Goal: Navigation & Orientation: Understand site structure

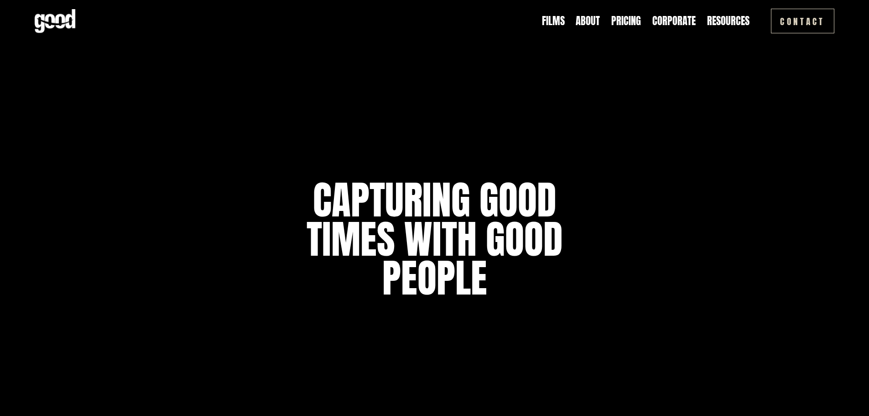
click at [553, 20] on link "Films" at bounding box center [553, 21] width 23 height 14
click at [595, 25] on link "About" at bounding box center [588, 21] width 24 height 14
click at [675, 22] on link "Corporate" at bounding box center [674, 21] width 43 height 14
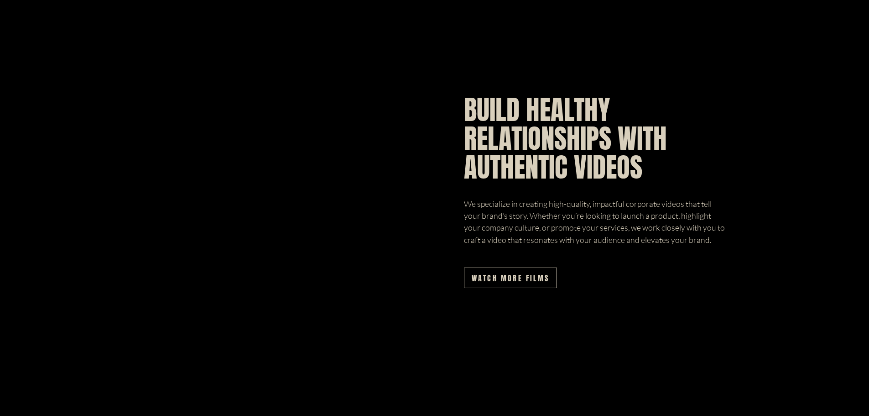
scroll to position [411, 0]
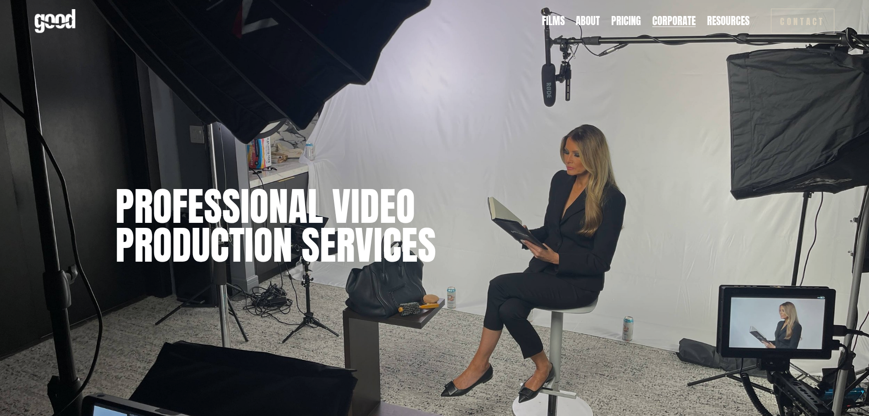
click at [52, 19] on img at bounding box center [55, 21] width 41 height 24
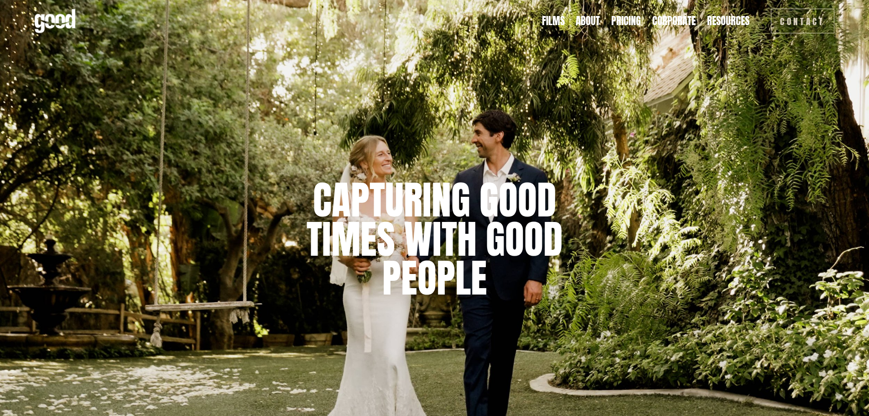
click at [589, 24] on link "About" at bounding box center [588, 21] width 24 height 14
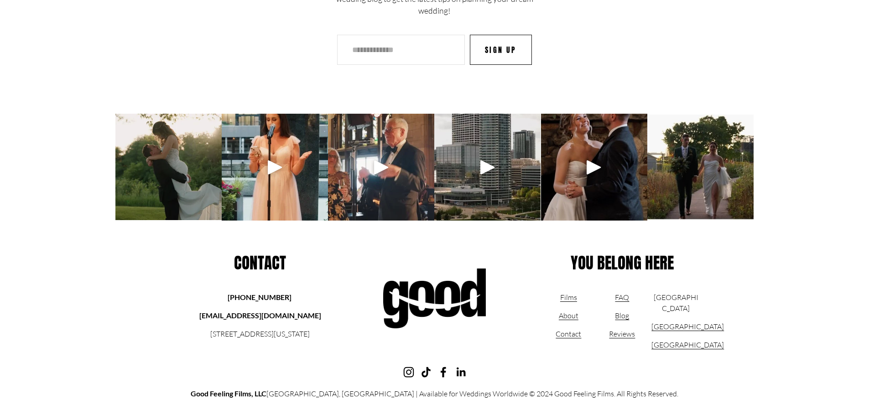
scroll to position [5275, 0]
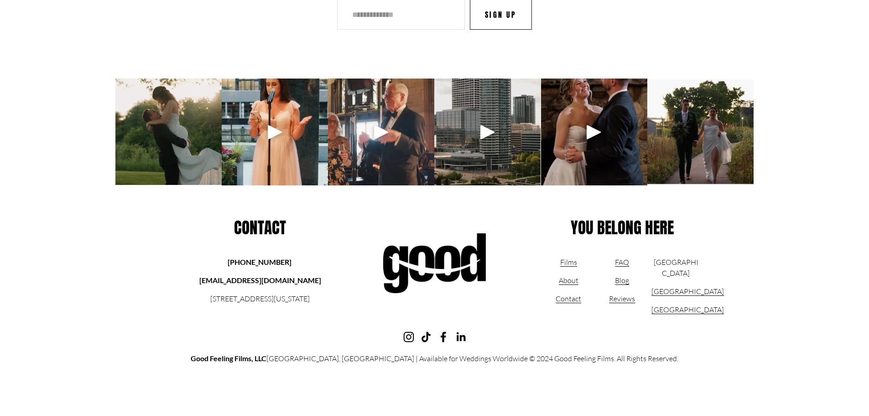
click at [565, 280] on link "About" at bounding box center [569, 280] width 20 height 11
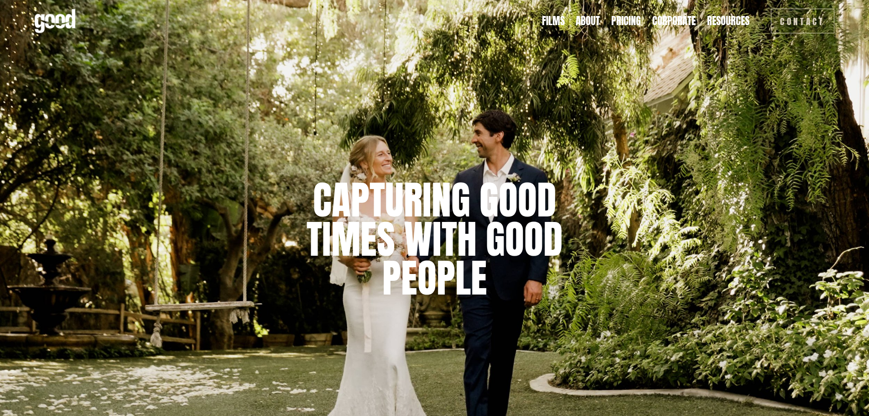
click at [0, 0] on span "FAQ" at bounding box center [0, 0] width 0 height 0
click at [735, 19] on span "Resources" at bounding box center [728, 21] width 42 height 12
click at [0, 0] on span "Contact" at bounding box center [0, 0] width 0 height 0
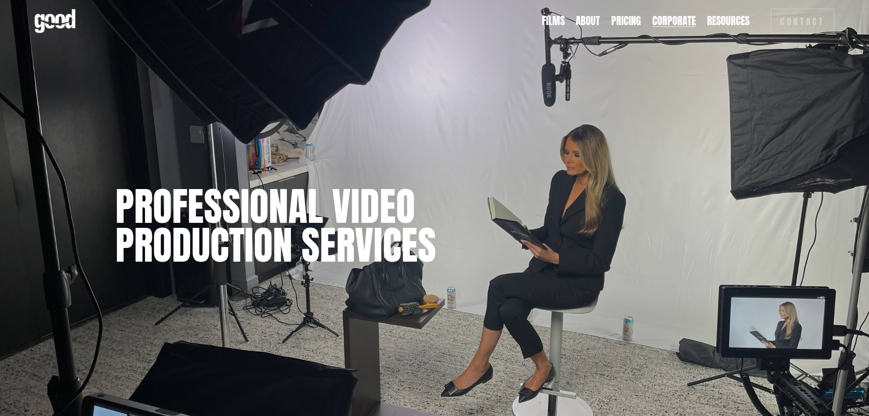
click at [39, 20] on img at bounding box center [55, 21] width 41 height 24
